Goal: Find contact information: Find contact information

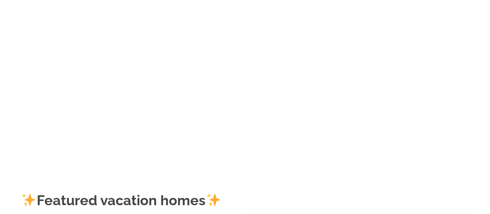
scroll to position [44, 0]
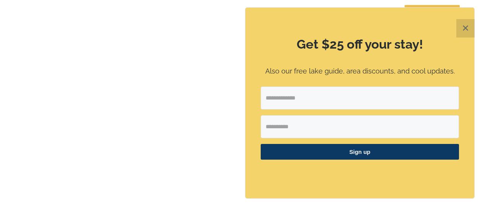
click at [463, 38] on button "✕" at bounding box center [465, 28] width 18 height 18
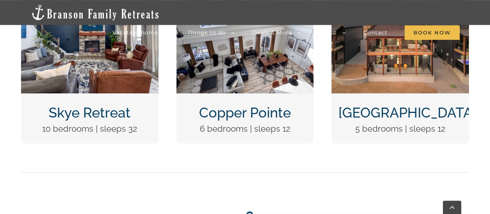
scroll to position [319, 0]
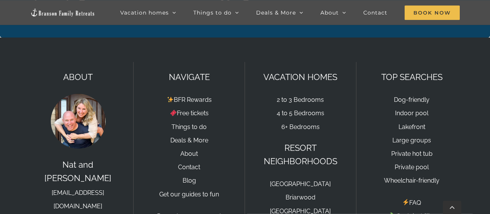
scroll to position [2509, 0]
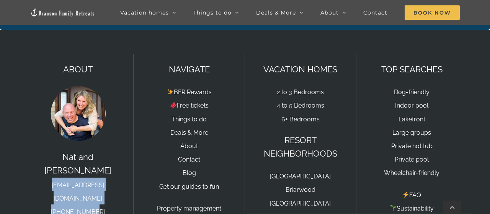
drag, startPoint x: 26, startPoint y: 160, endPoint x: 127, endPoint y: 167, distance: 100.9
click at [127, 167] on div "ABOUT [PERSON_NAME] and [PERSON_NAME] [EMAIL_ADDRESS][DOMAIN_NAME] [PHONE_NUMBE…" at bounding box center [78, 164] width 111 height 221
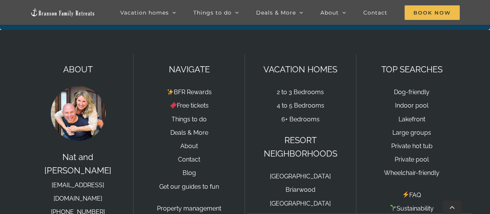
click at [127, 166] on div "ABOUT [PERSON_NAME] and [PERSON_NAME] [EMAIL_ADDRESS][DOMAIN_NAME] [PHONE_NUMBE…" at bounding box center [78, 164] width 111 height 221
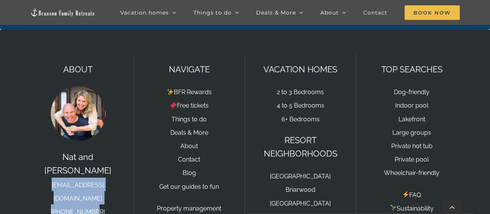
drag, startPoint x: 130, startPoint y: 167, endPoint x: 29, endPoint y: 159, distance: 101.4
click at [29, 159] on div "ABOUT Nat and Tyann hello@bransonfamilyretreats.com 417-213-3828 Connect with us" at bounding box center [78, 164] width 111 height 221
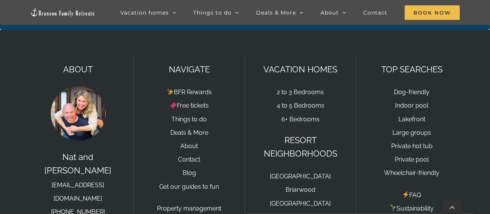
click at [27, 170] on div "ABOUT Nat and Tyann hello@bransonfamilyretreats.com 417-213-3828 Connect with us" at bounding box center [78, 164] width 111 height 221
drag, startPoint x: 20, startPoint y: 156, endPoint x: 126, endPoint y: 159, distance: 106.5
click at [126, 159] on div "ABOUT Nat and Tyann hello@bransonfamilyretreats.com 417-213-3828 Connect with u…" at bounding box center [244, 164] width 467 height 221
copy link "[EMAIL_ADDRESS][DOMAIN_NAME]"
